Goal: Find specific page/section: Find specific page/section

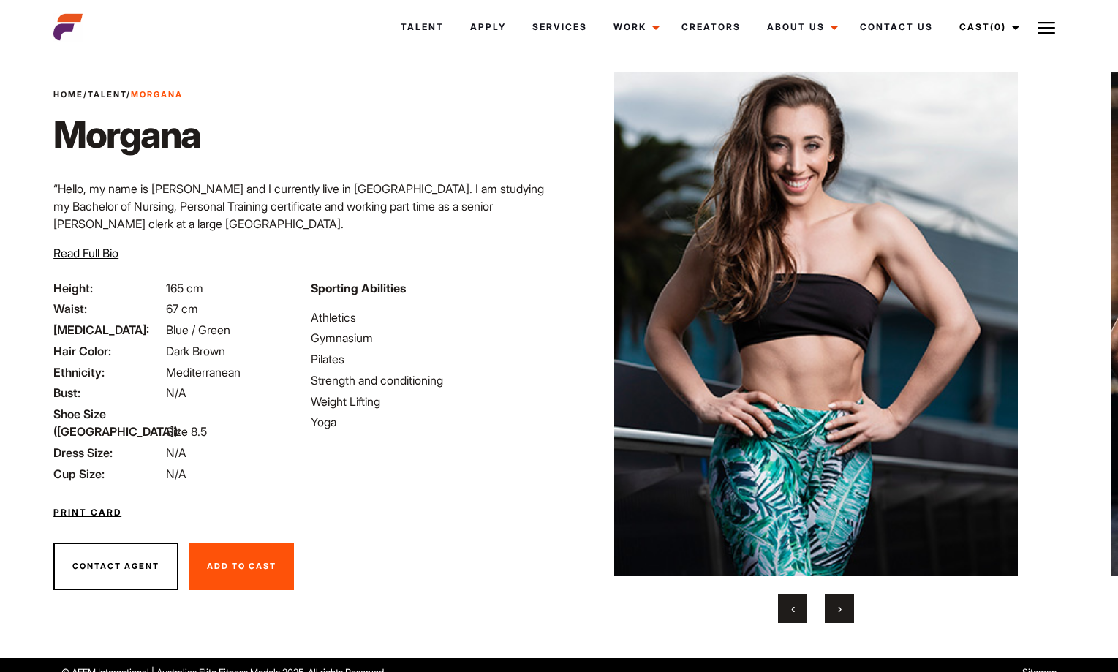
scroll to position [36, 0]
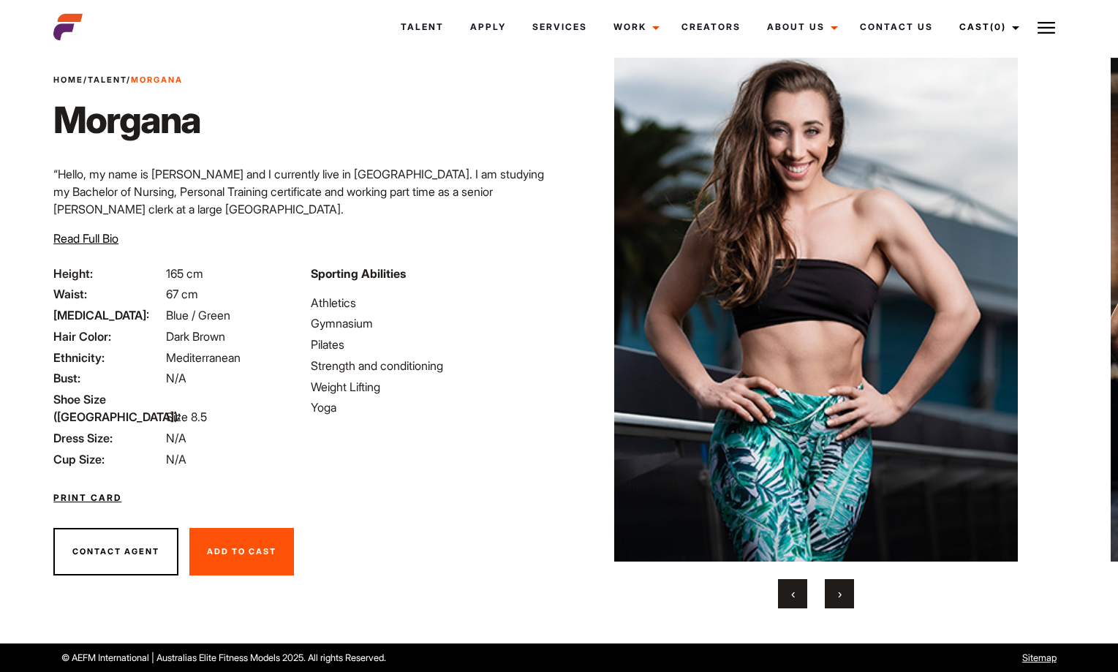
click at [836, 590] on button "›" at bounding box center [839, 593] width 29 height 29
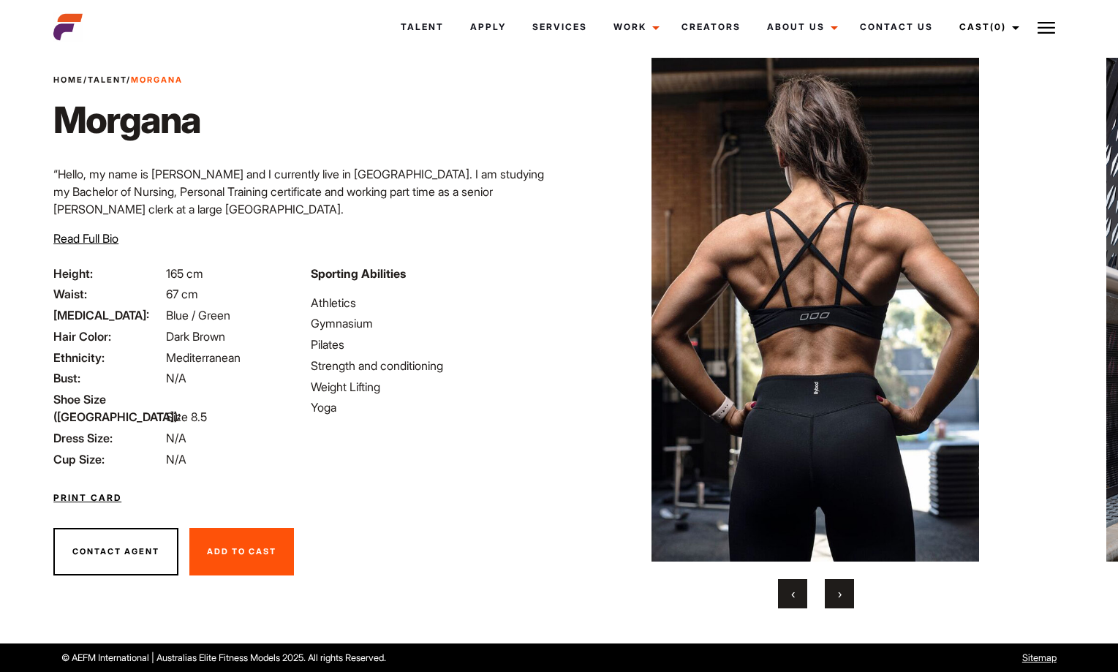
click at [836, 590] on button "›" at bounding box center [839, 593] width 29 height 29
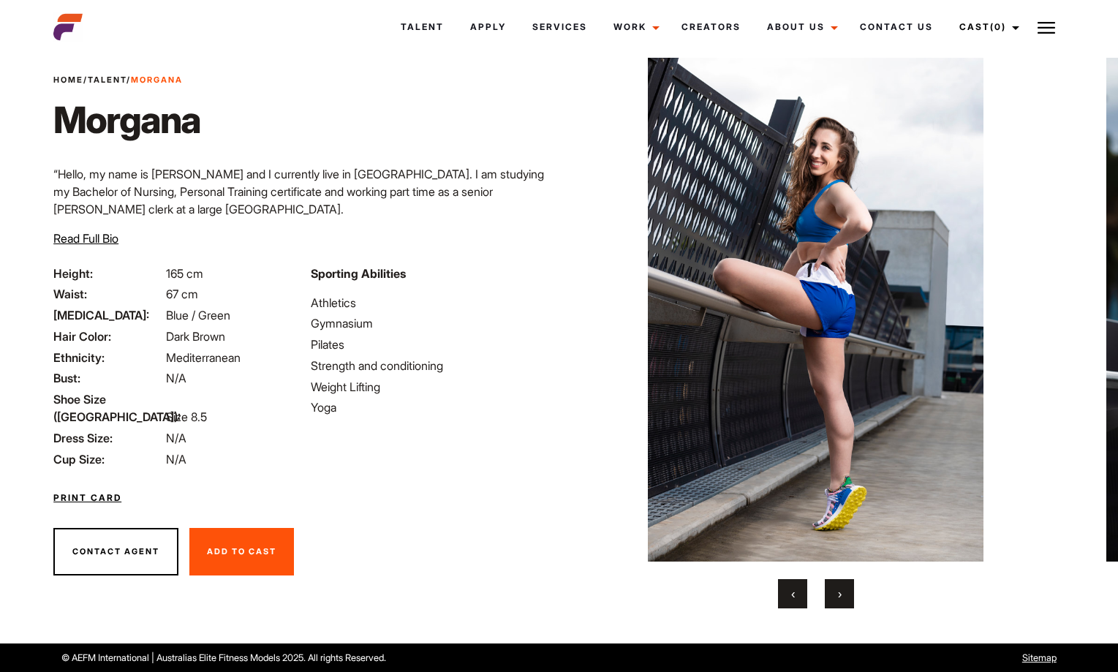
click at [836, 590] on button "›" at bounding box center [839, 593] width 29 height 29
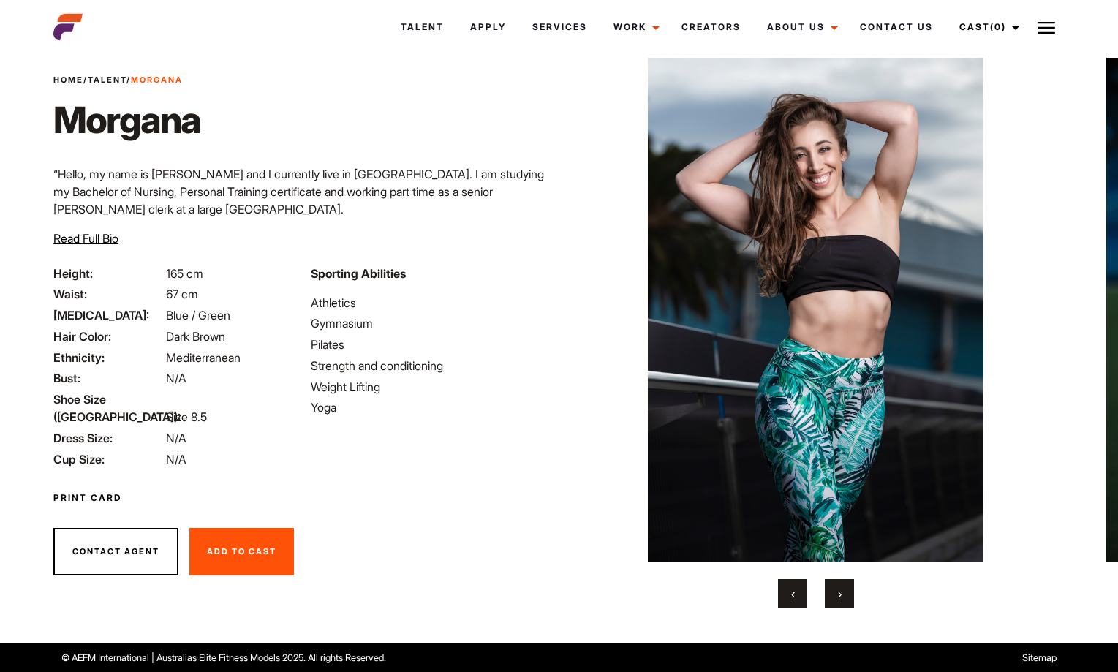
click at [836, 590] on button "›" at bounding box center [839, 593] width 29 height 29
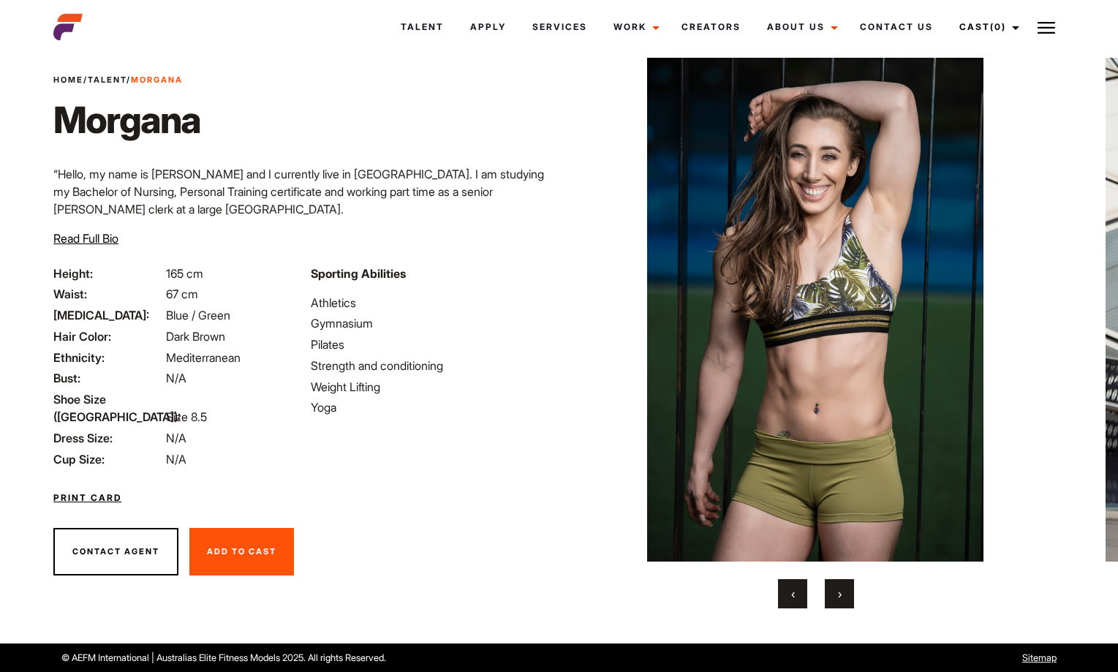
click at [836, 590] on button "›" at bounding box center [839, 593] width 29 height 29
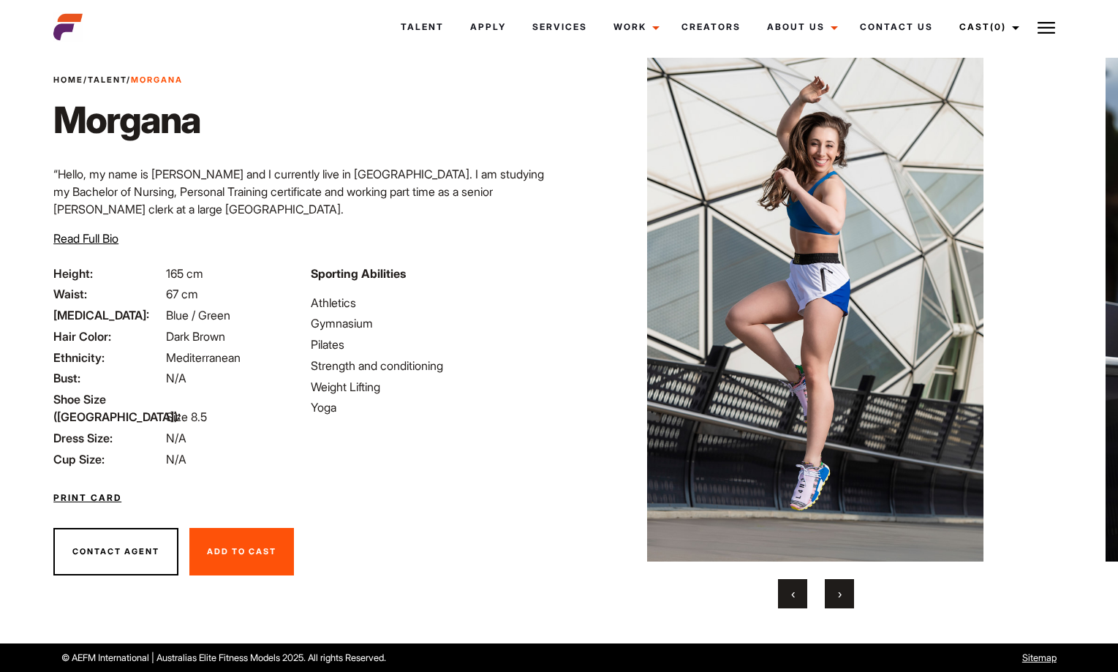
click at [836, 590] on button "›" at bounding box center [839, 593] width 29 height 29
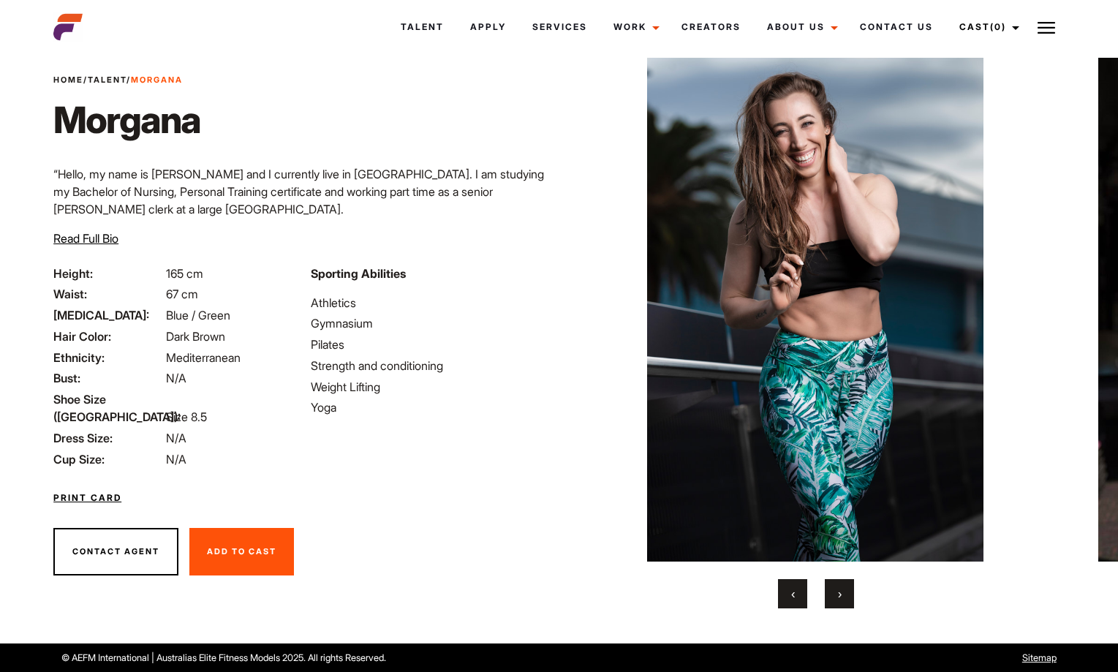
click at [836, 590] on button "›" at bounding box center [839, 593] width 29 height 29
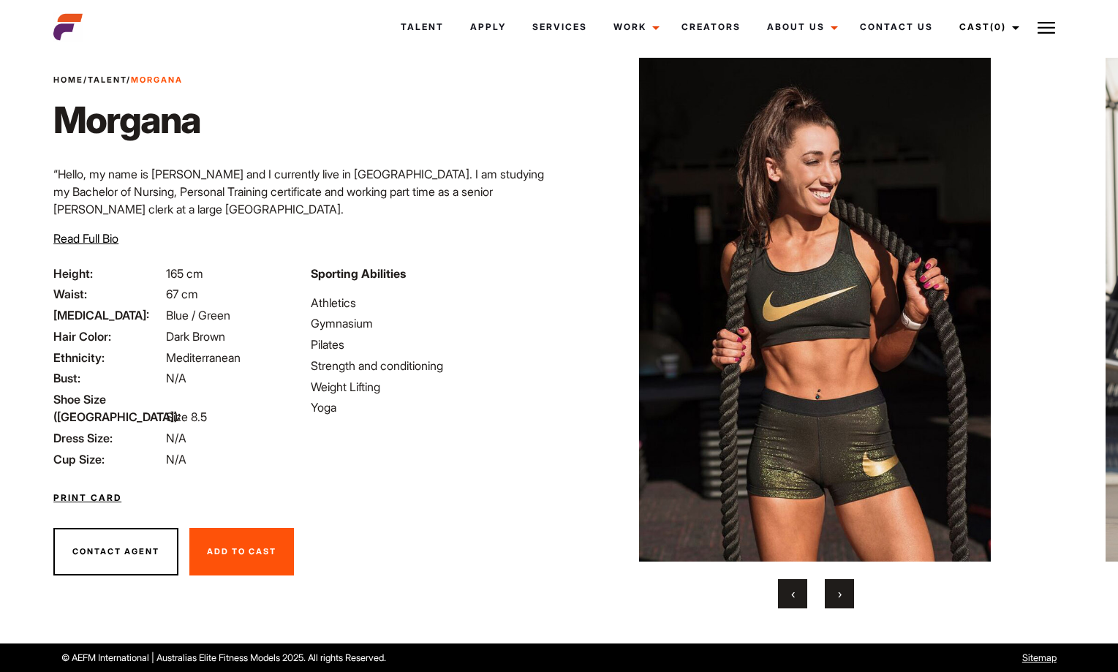
click at [836, 590] on button "›" at bounding box center [839, 593] width 29 height 29
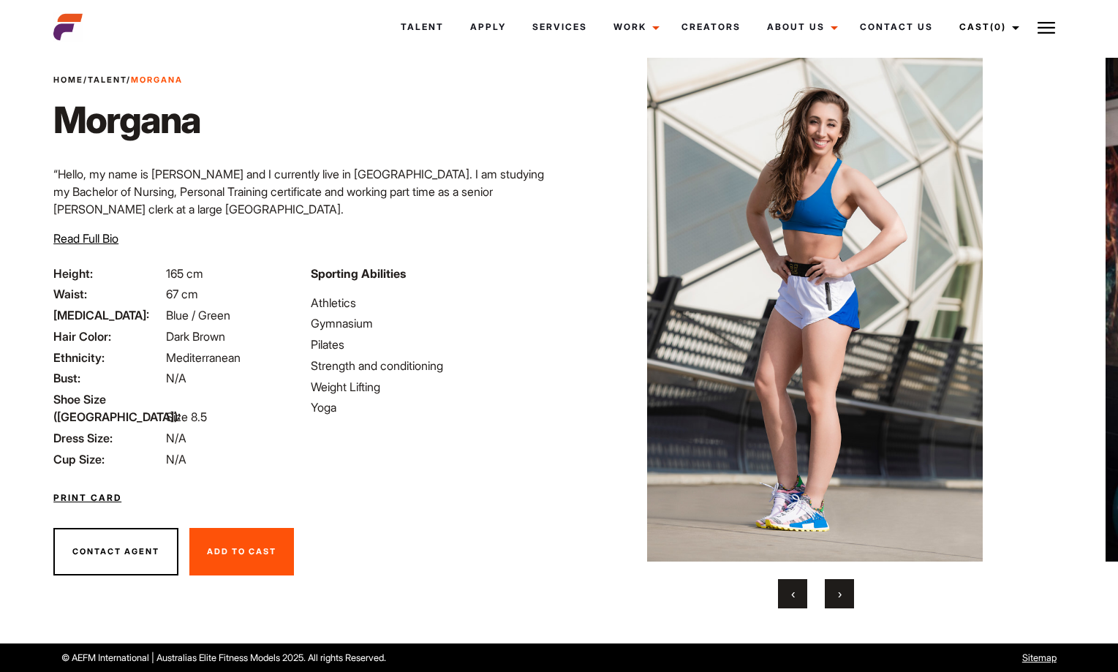
click at [836, 590] on button "›" at bounding box center [839, 593] width 29 height 29
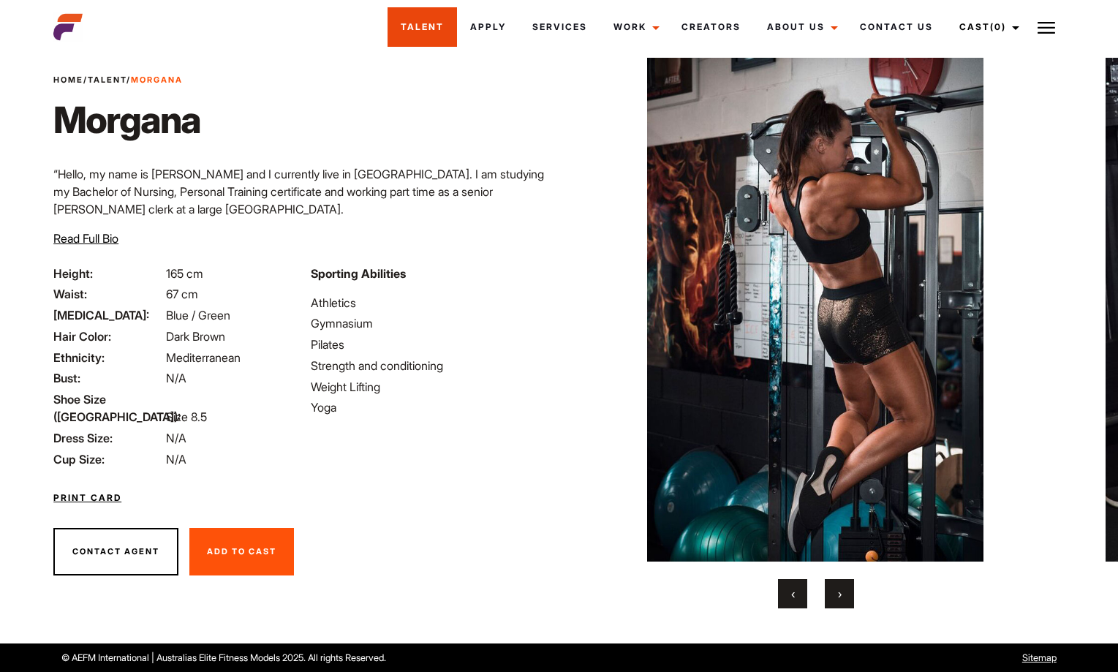
click at [429, 27] on link "Talent" at bounding box center [422, 26] width 69 height 39
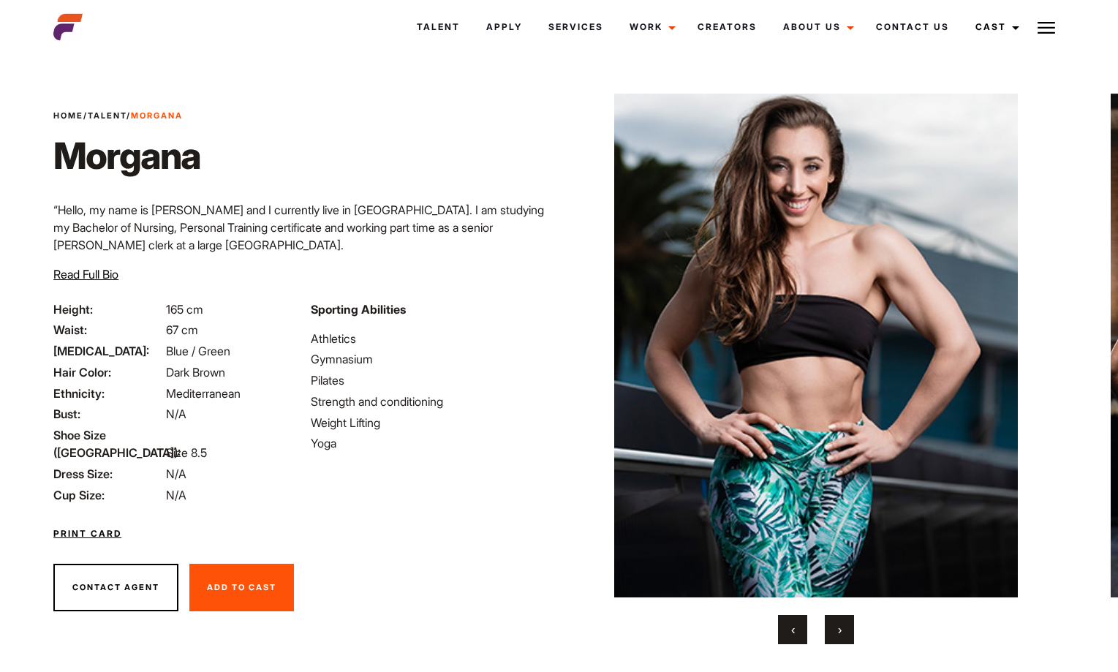
scroll to position [29, 0]
